Goal: Task Accomplishment & Management: Complete application form

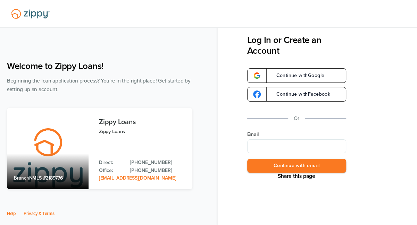
click at [267, 147] on input "Email" at bounding box center [296, 146] width 99 height 14
type input "**********"
click at [292, 166] on button "Continue with email" at bounding box center [296, 166] width 99 height 14
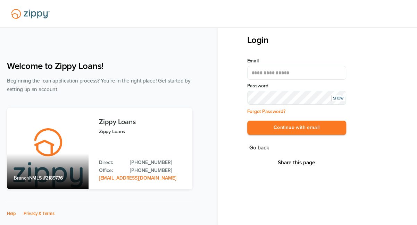
click at [247, 121] on button "Continue with email" at bounding box center [296, 128] width 99 height 14
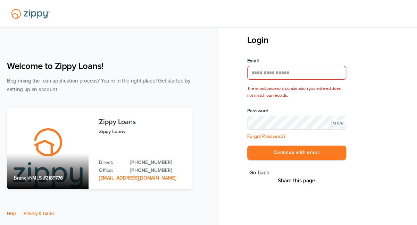
click at [382, 106] on div "**********" at bounding box center [332, 104] width 170 height 138
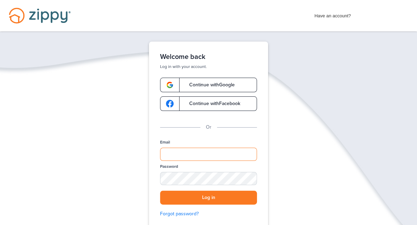
click at [208, 152] on input "Email" at bounding box center [208, 154] width 97 height 13
type input "**********"
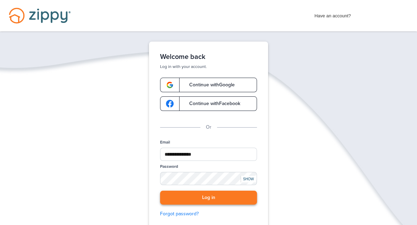
click at [212, 197] on button "Log in" at bounding box center [208, 198] width 97 height 14
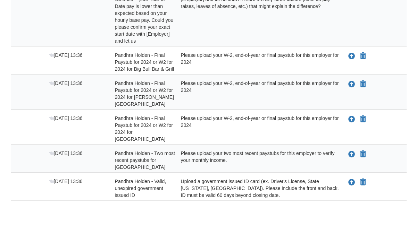
scroll to position [248, 0]
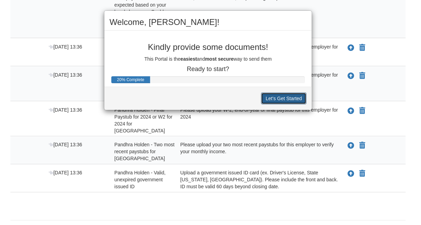
click at [279, 99] on button "Let's Get Started" at bounding box center [283, 99] width 45 height 12
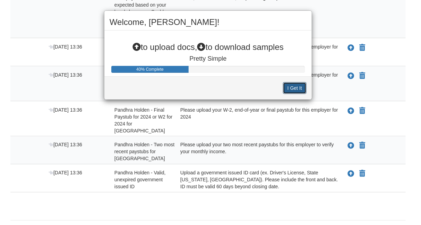
click at [290, 87] on button "I Get It" at bounding box center [295, 88] width 24 height 12
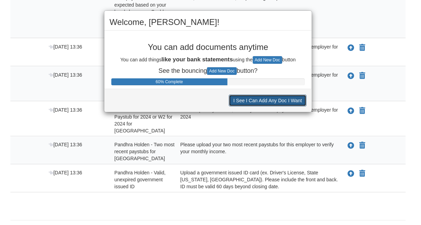
click at [285, 100] on button "I See I Can Add Any Doc I Want" at bounding box center [268, 101] width 78 height 12
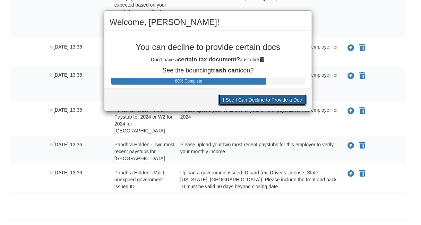
click at [281, 99] on button "I See I Can Decline to Provide a Doc" at bounding box center [263, 100] width 88 height 12
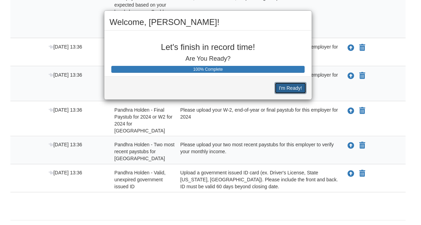
click at [289, 86] on button "I'm Ready!" at bounding box center [291, 88] width 32 height 12
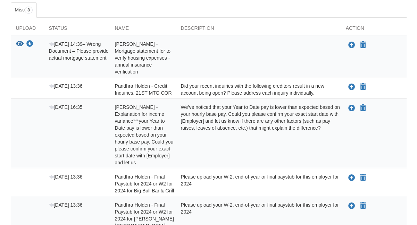
scroll to position [63, 0]
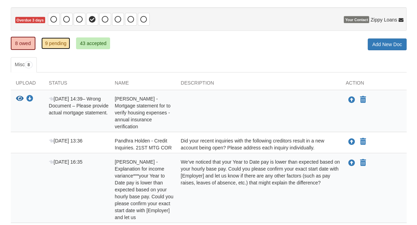
click at [49, 43] on link "9 pending" at bounding box center [55, 43] width 29 height 12
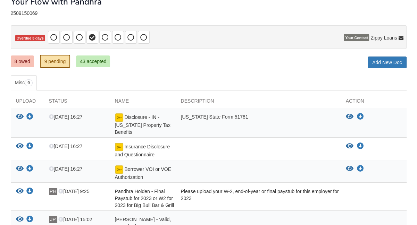
scroll to position [50, 0]
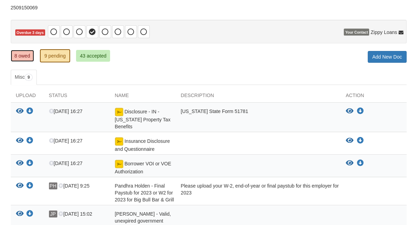
click at [21, 54] on link "8 owed" at bounding box center [22, 56] width 23 height 12
